Goal: Transaction & Acquisition: Purchase product/service

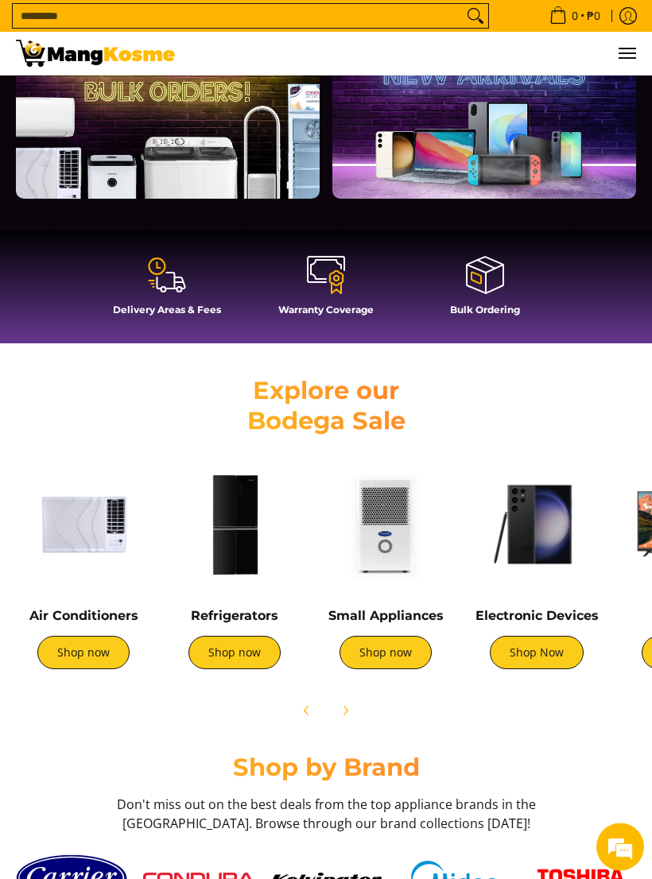
scroll to position [444, 0]
click at [237, 650] on link "Shop now" at bounding box center [234, 652] width 92 height 33
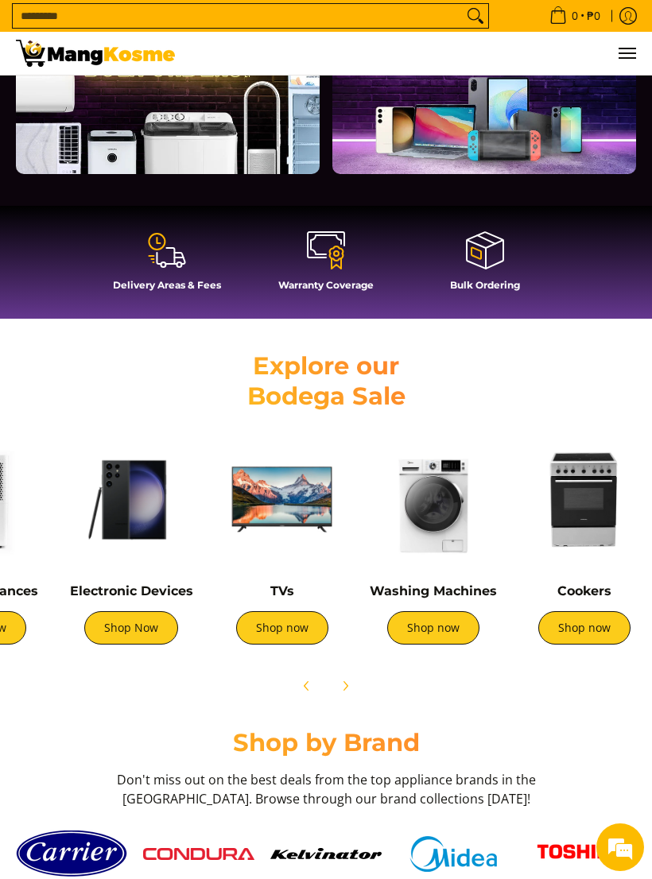
scroll to position [0, 406]
click at [439, 547] on img at bounding box center [433, 500] width 135 height 135
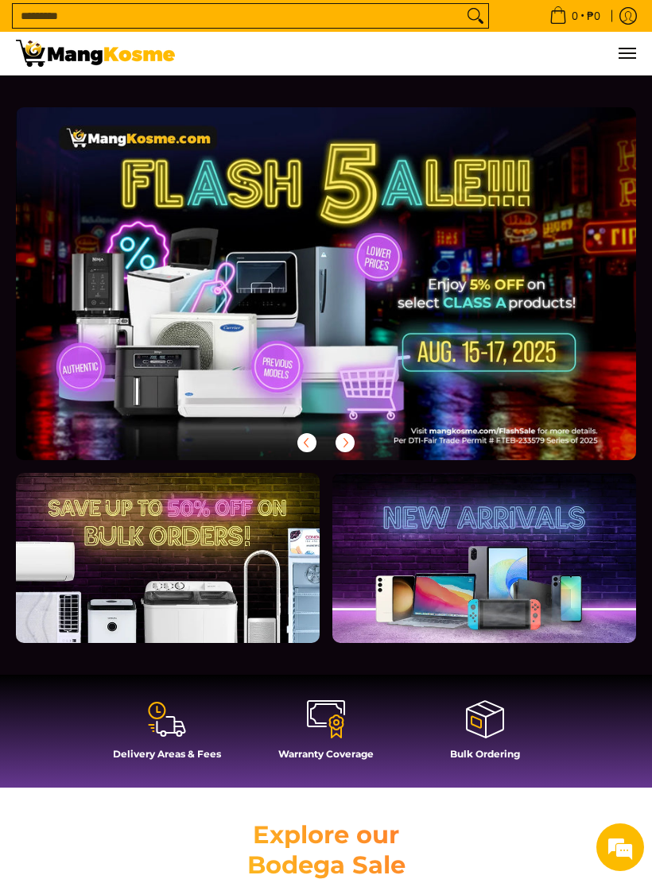
scroll to position [469, 0]
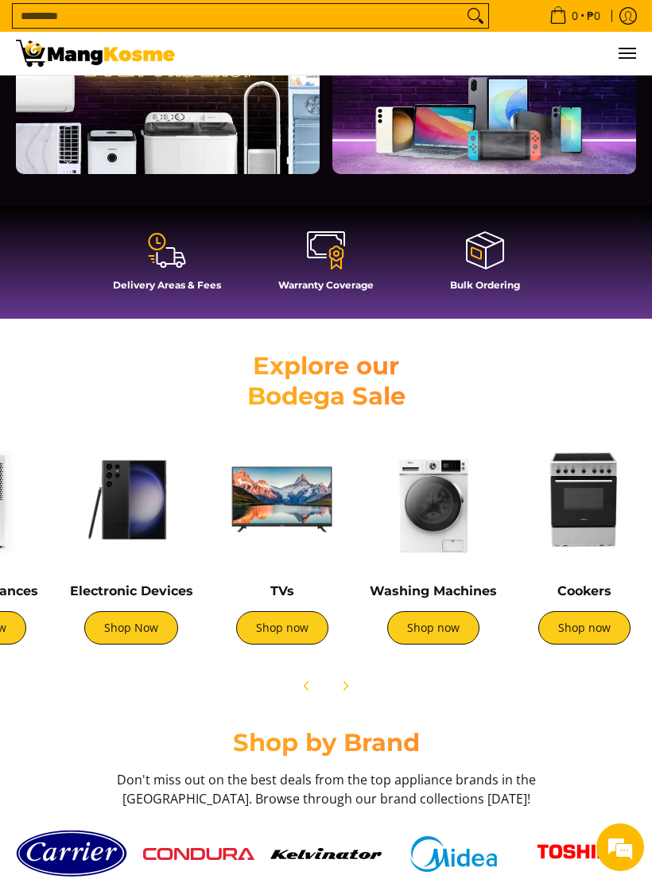
click at [554, 528] on img at bounding box center [584, 500] width 135 height 135
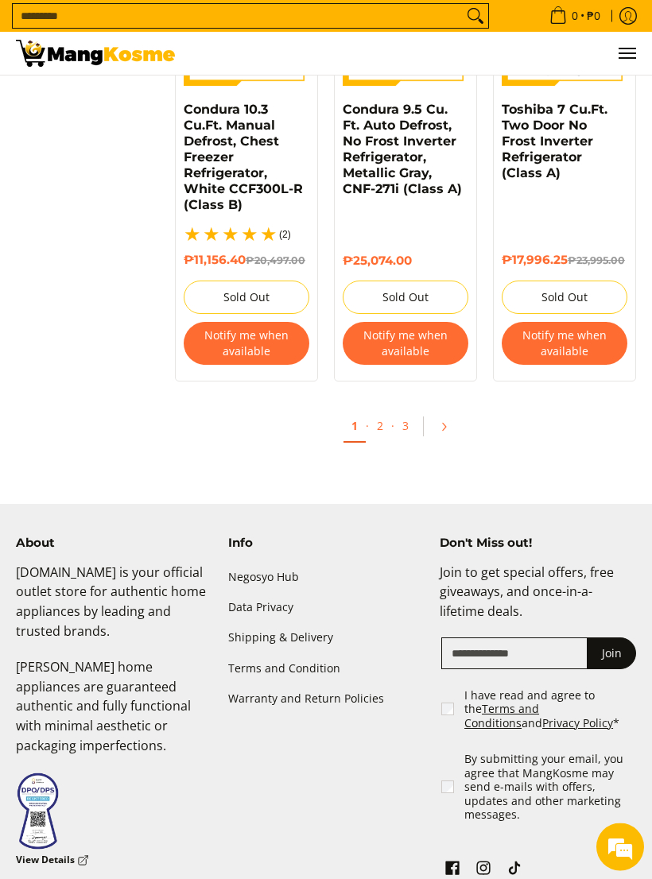
scroll to position [3332, 0]
click at [372, 441] on link "2" at bounding box center [380, 425] width 22 height 31
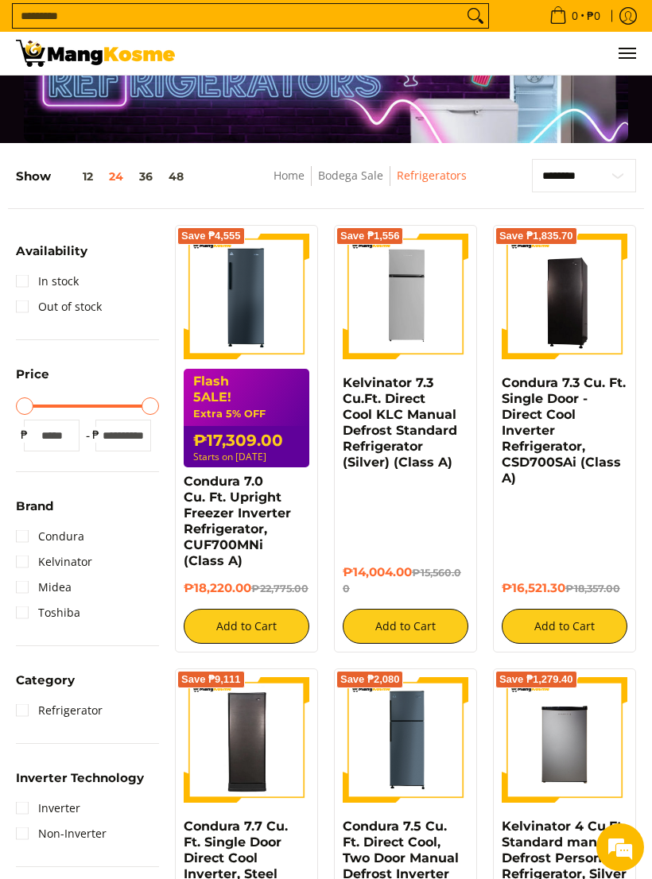
scroll to position [0, 0]
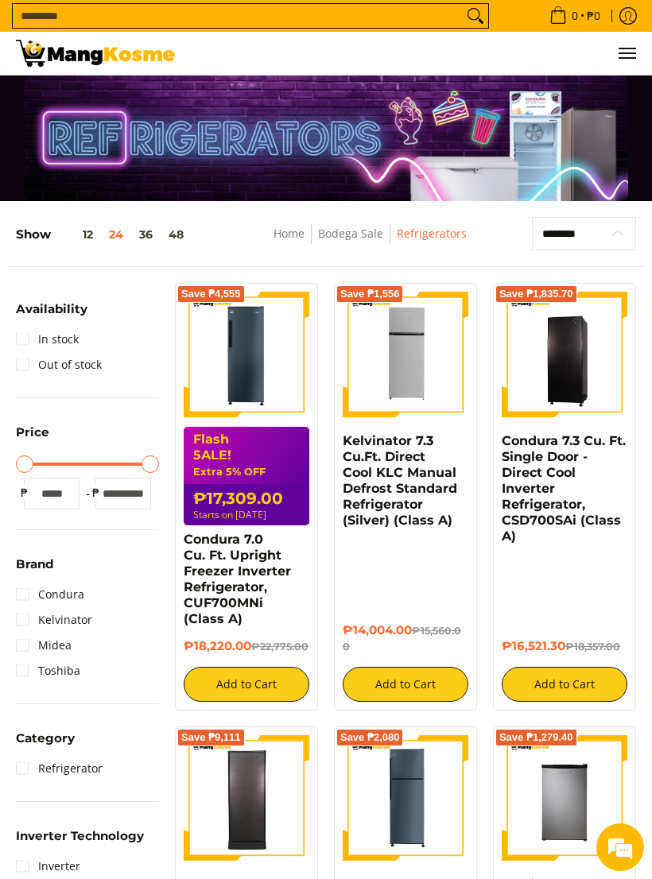
click at [551, 229] on select "**********" at bounding box center [584, 233] width 104 height 33
click at [17, 378] on link "Out of stock" at bounding box center [59, 364] width 86 height 25
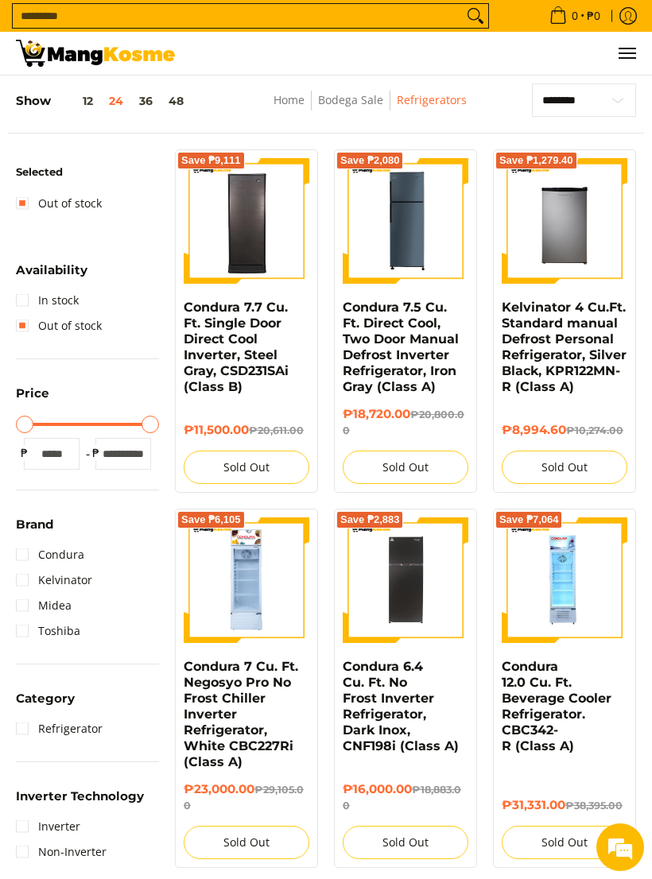
scroll to position [142, 0]
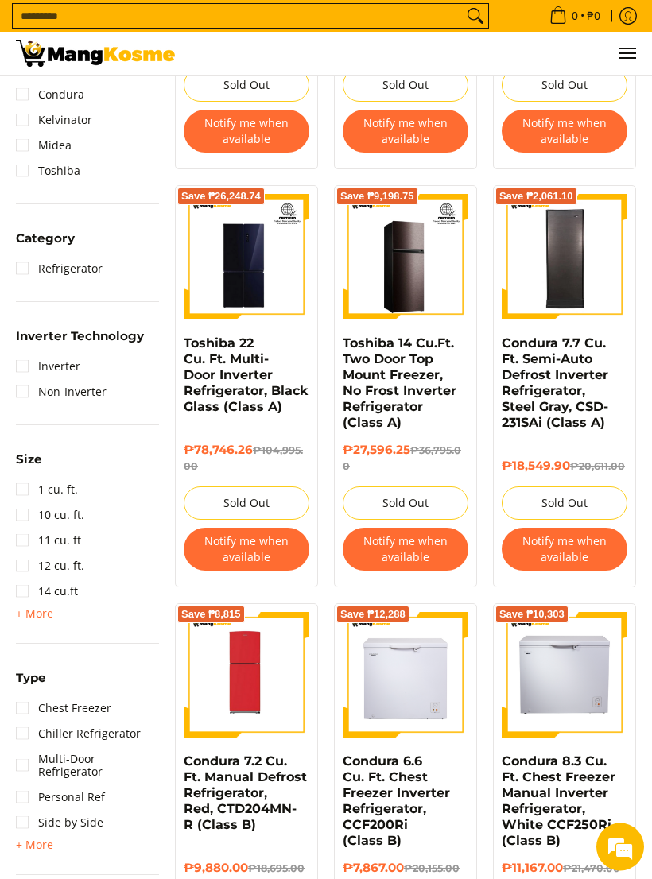
scroll to position [500, 0]
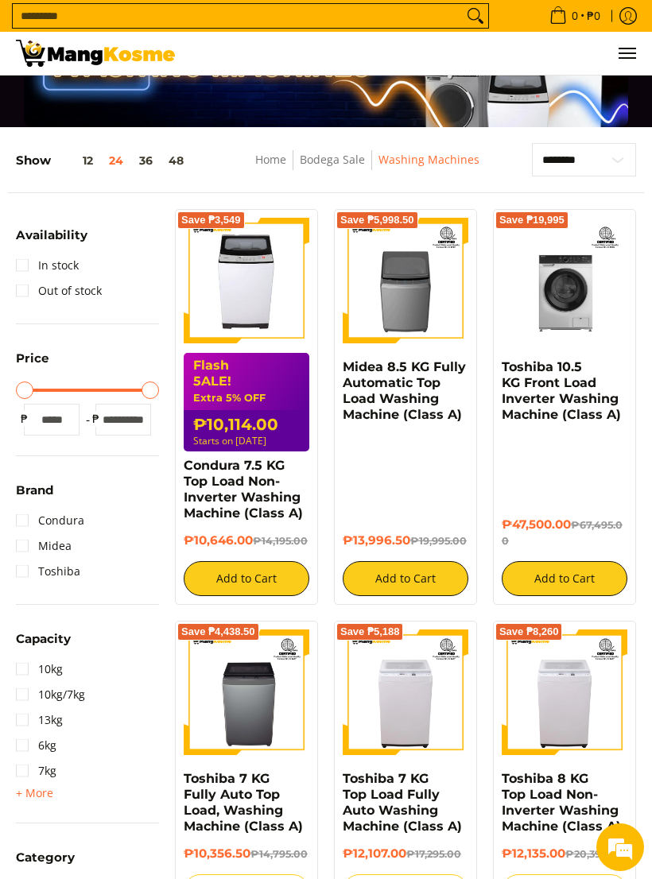
scroll to position [73, 0]
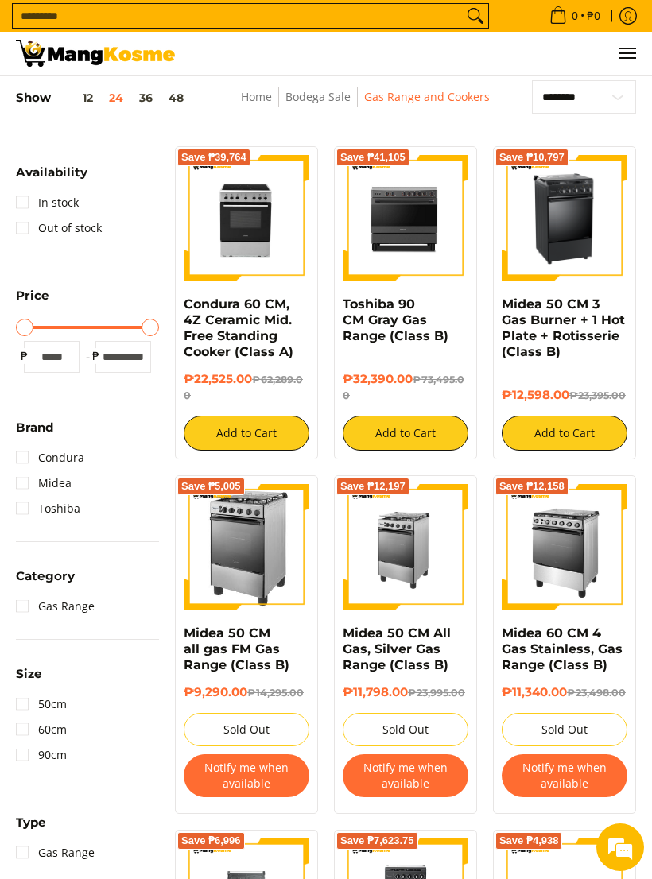
scroll to position [138, 0]
